Goal: Task Accomplishment & Management: Manage account settings

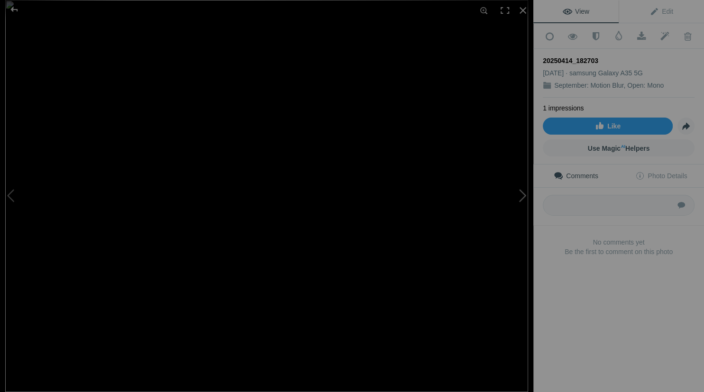
click at [523, 194] on button at bounding box center [497, 196] width 71 height 141
click at [13, 5] on div at bounding box center [14, 9] width 34 height 19
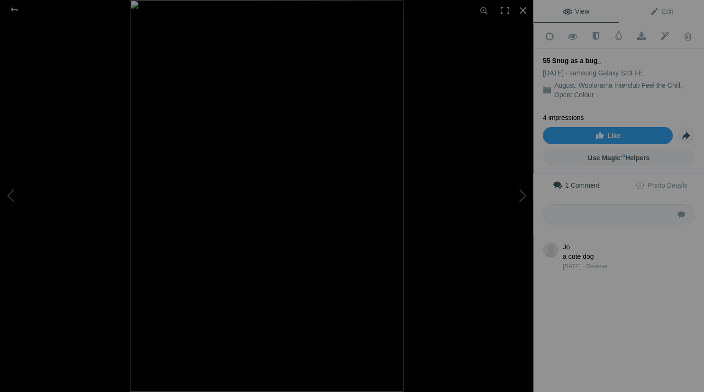
click at [604, 262] on div "Remove" at bounding box center [596, 266] width 21 height 9
click at [521, 196] on button at bounding box center [497, 196] width 71 height 141
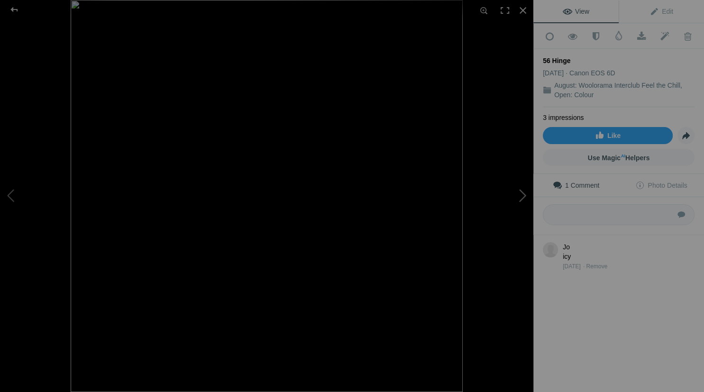
click at [521, 196] on button at bounding box center [497, 196] width 71 height 141
click at [526, 196] on button at bounding box center [497, 196] width 71 height 141
click at [571, 252] on div "a big swing" at bounding box center [579, 256] width 33 height 9
click at [565, 243] on div "Jo a big swing" at bounding box center [579, 251] width 33 height 19
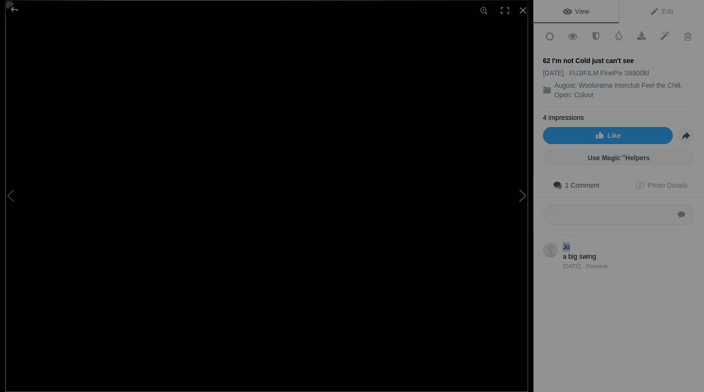
click at [522, 198] on button at bounding box center [497, 196] width 71 height 141
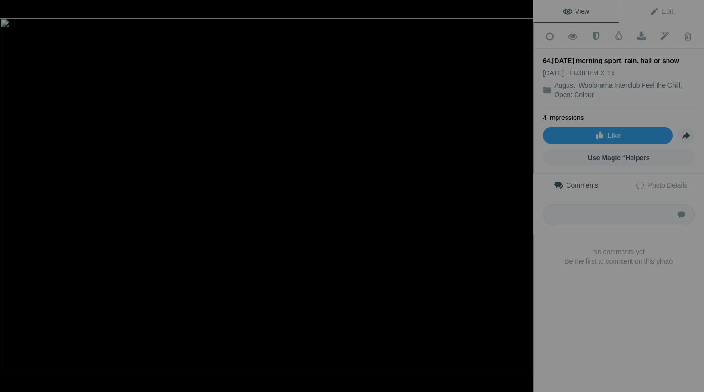
click at [522, 198] on button at bounding box center [497, 196] width 71 height 141
click at [10, 5] on div at bounding box center [14, 9] width 34 height 19
